Goal: Navigation & Orientation: Find specific page/section

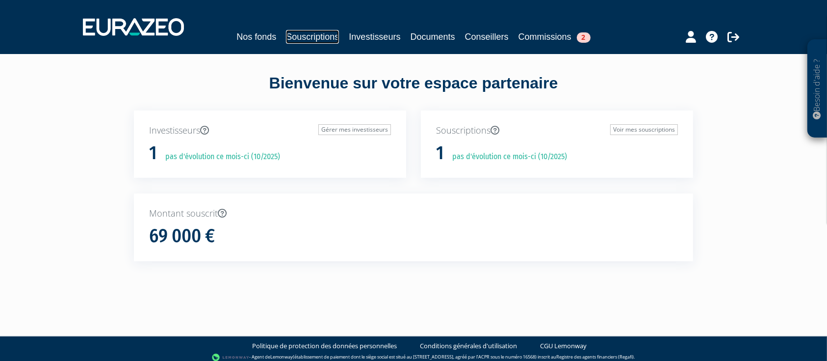
drag, startPoint x: 0, startPoint y: 0, endPoint x: 321, endPoint y: 40, distance: 323.4
click at [321, 40] on link "Souscriptions" at bounding box center [312, 37] width 53 height 14
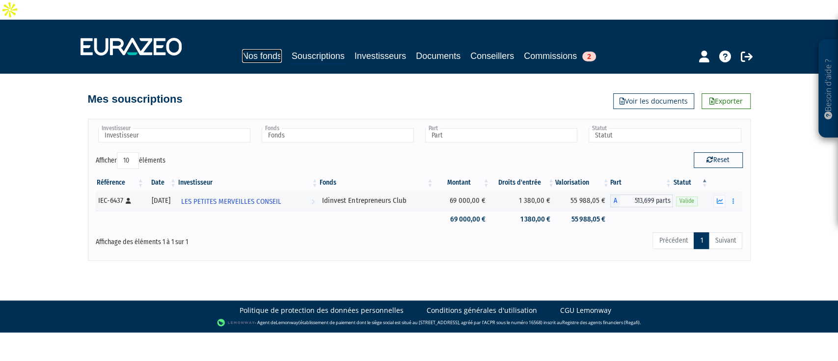
click at [258, 49] on link "Nos fonds" at bounding box center [262, 56] width 40 height 14
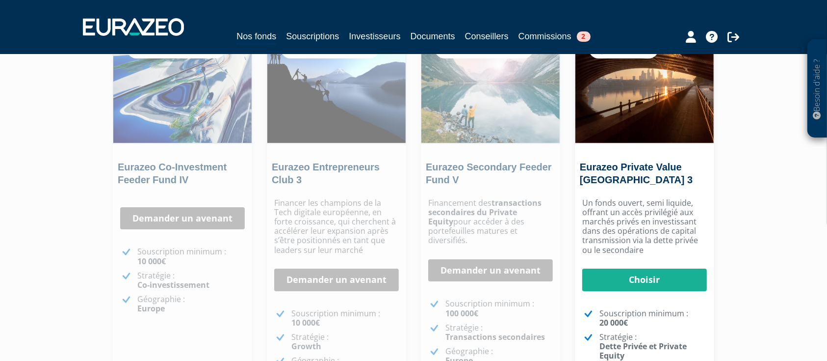
scroll to position [103, 0]
drag, startPoint x: 304, startPoint y: 146, endPoint x: 192, endPoint y: 219, distance: 133.3
click at [192, 219] on link "Demander un avenant" at bounding box center [182, 218] width 125 height 23
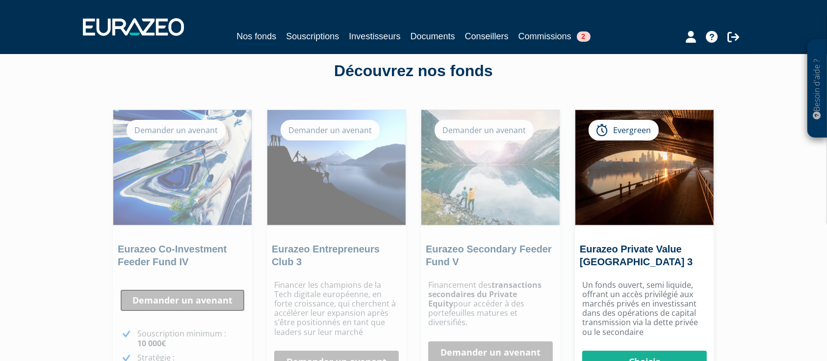
scroll to position [12, 0]
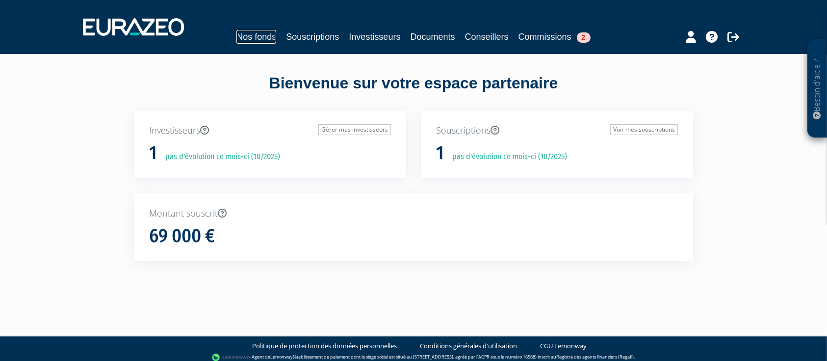
click at [239, 38] on link "Nos fonds" at bounding box center [257, 37] width 40 height 14
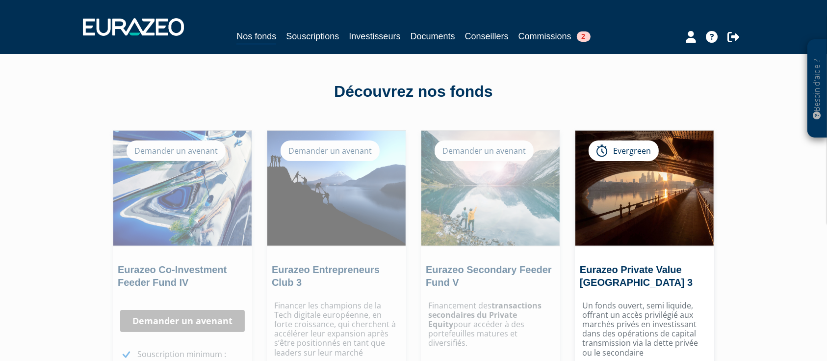
scroll to position [71, 0]
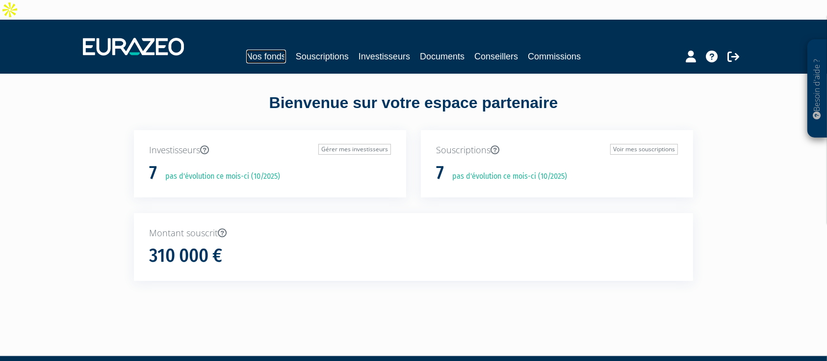
click at [257, 50] on link "Nos fonds" at bounding box center [266, 57] width 40 height 14
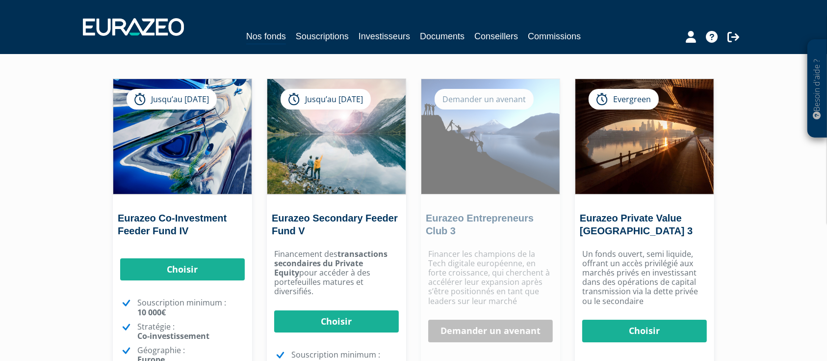
scroll to position [51, 0]
